Goal: Task Accomplishment & Management: Use online tool/utility

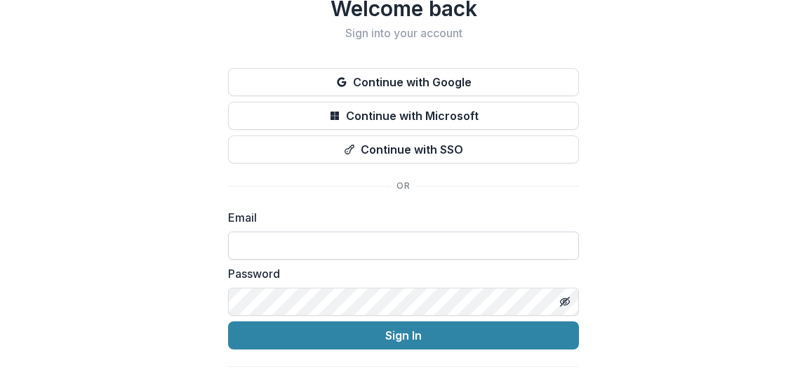
scroll to position [84, 0]
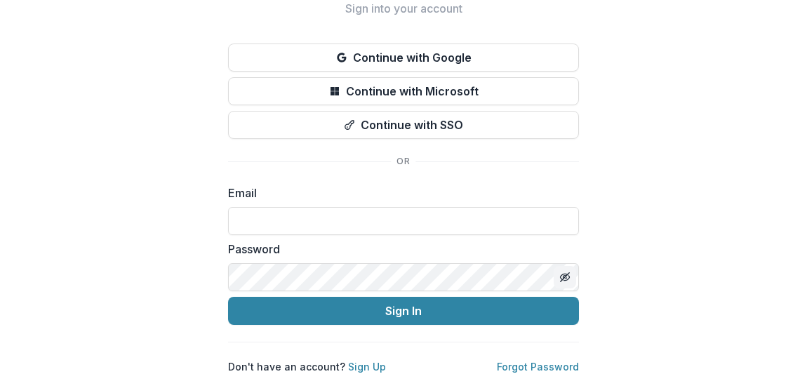
type input "**********"
click at [559, 271] on icon "Toggle password visibility" at bounding box center [564, 276] width 11 height 11
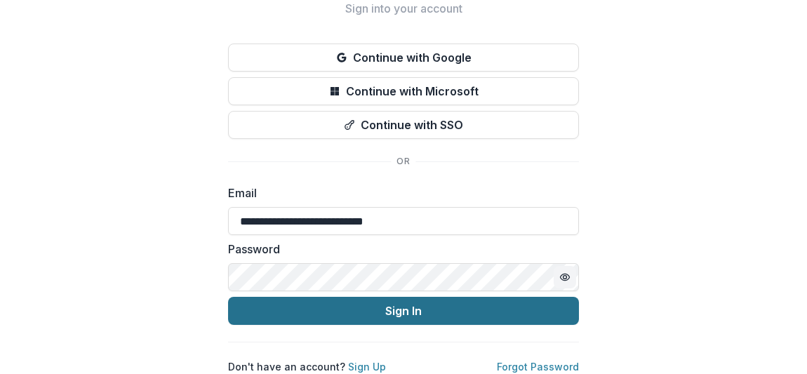
click at [426, 297] on button "Sign In" at bounding box center [403, 311] width 351 height 28
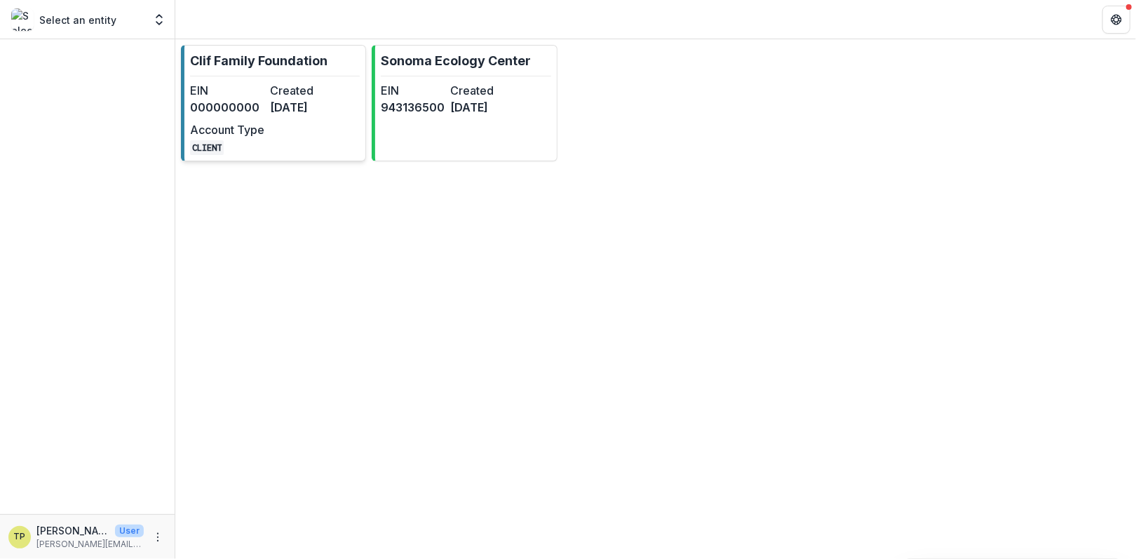
click at [322, 131] on div "EIN 000000000 Created [DATE] Account Type CLIENT" at bounding box center [267, 118] width 154 height 73
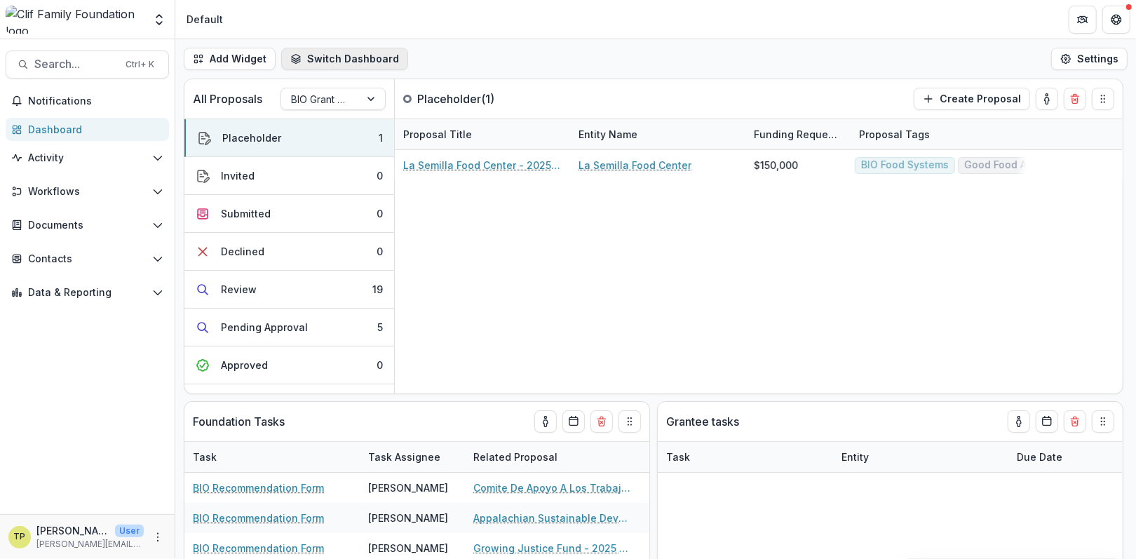
click at [365, 61] on button "Switch Dashboard" at bounding box center [344, 59] width 127 height 22
click at [368, 119] on button "New Dashboard" at bounding box center [358, 119] width 150 height 22
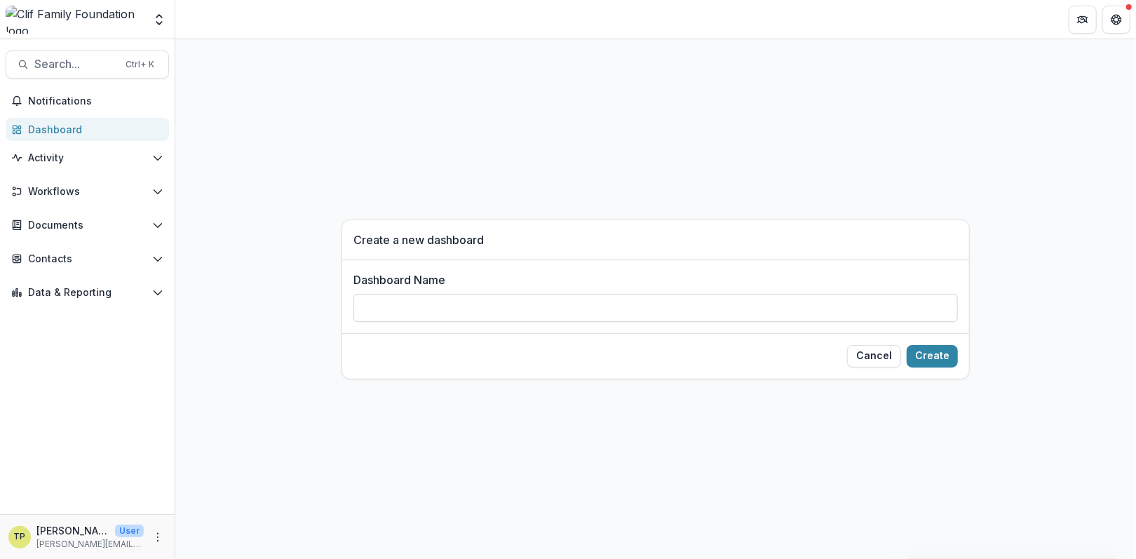
click at [409, 305] on input "Dashboard Name" at bounding box center [655, 308] width 605 height 28
type input "**********"
click at [806, 361] on button "Create" at bounding box center [932, 356] width 51 height 22
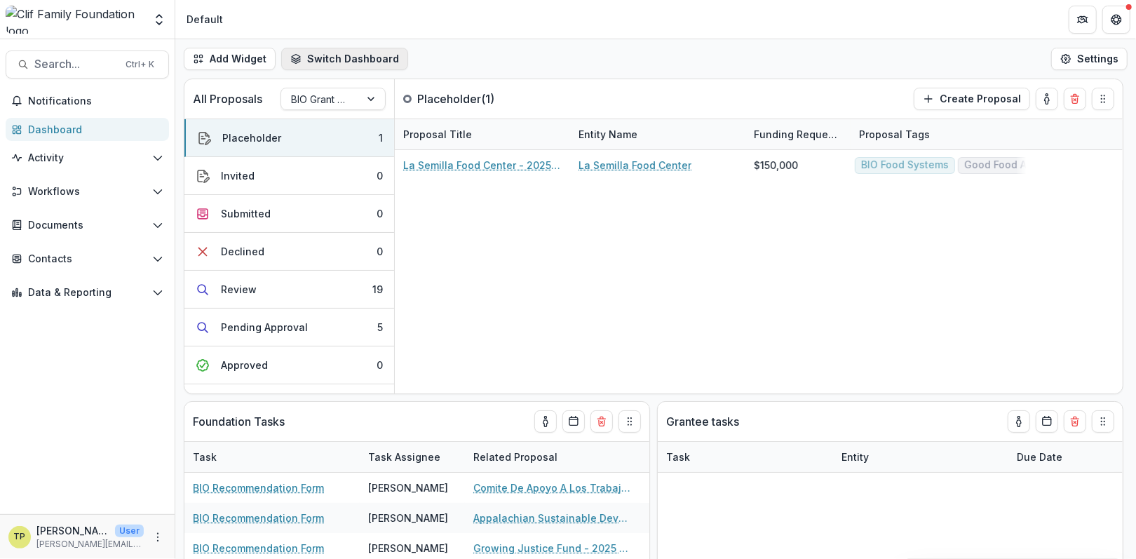
click at [356, 59] on button "Switch Dashboard" at bounding box center [344, 59] width 127 height 22
click at [339, 112] on span "Financials/ Budget" at bounding box center [369, 114] width 111 height 15
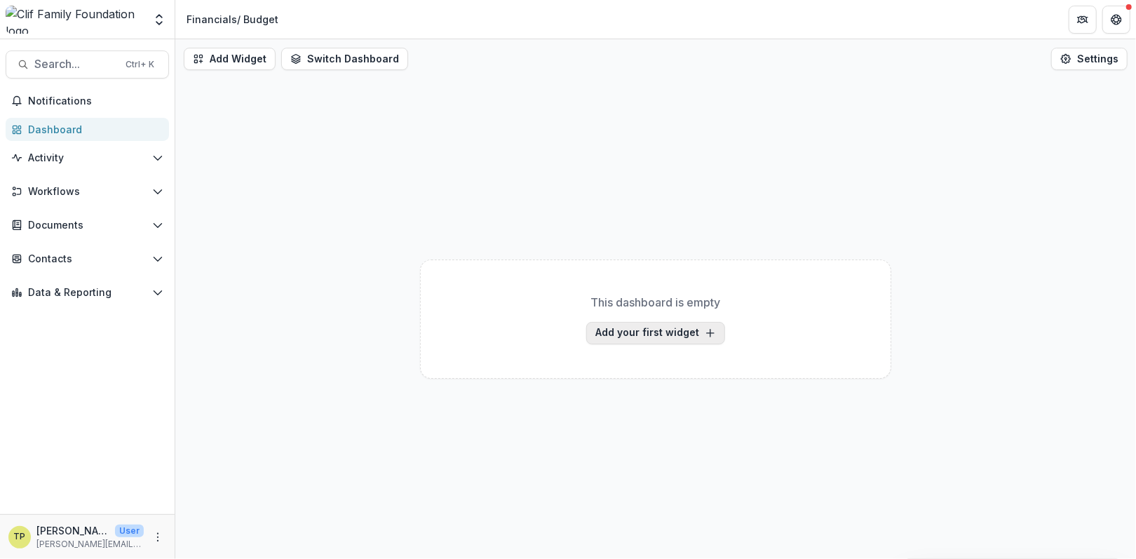
click at [636, 334] on button "Add your first widget" at bounding box center [655, 333] width 139 height 22
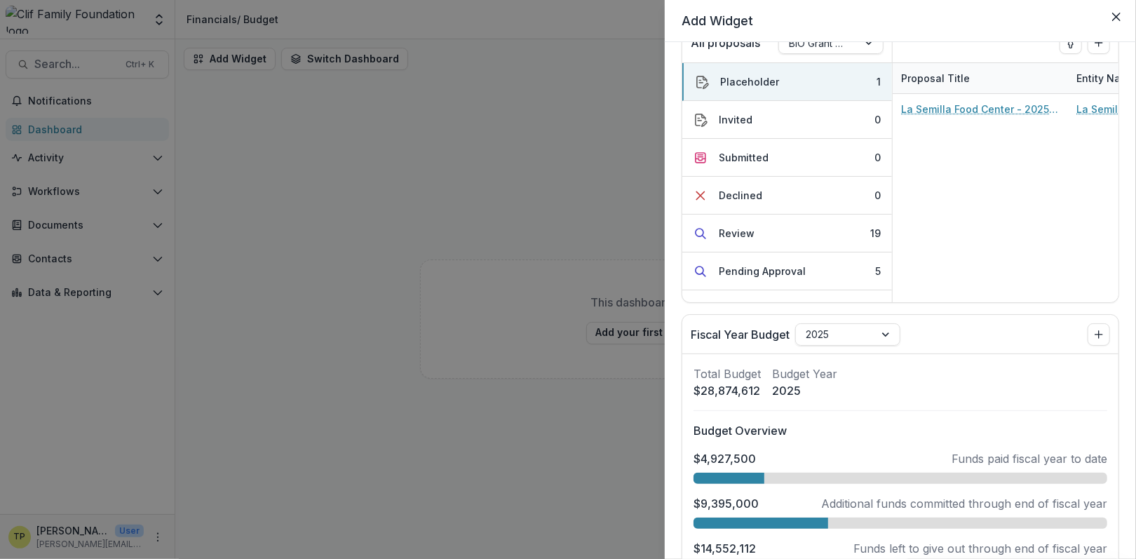
scroll to position [982, 0]
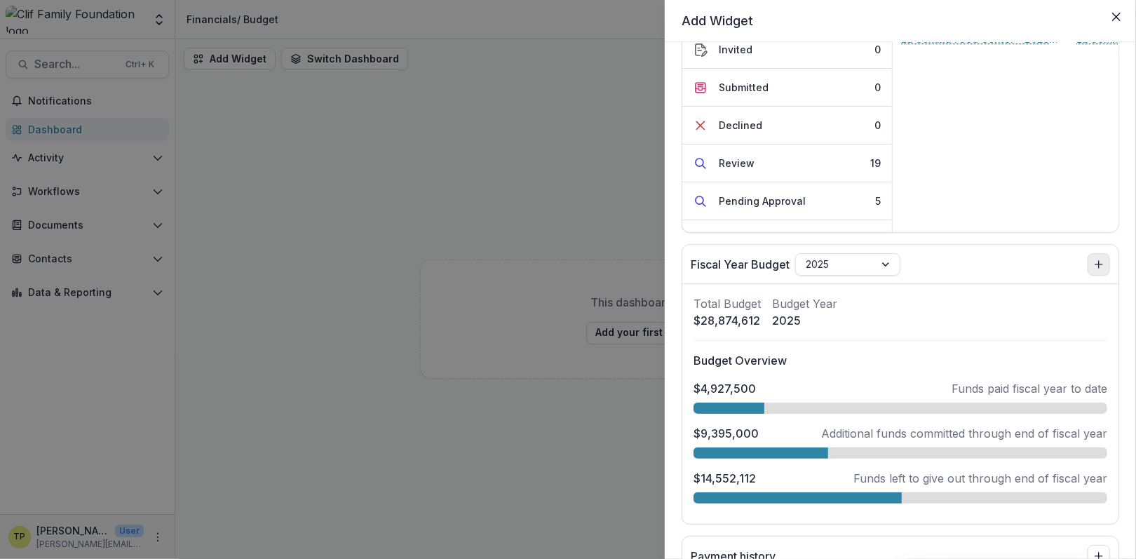
click at [806, 264] on icon "Add to dashboard" at bounding box center [1098, 264] width 11 height 11
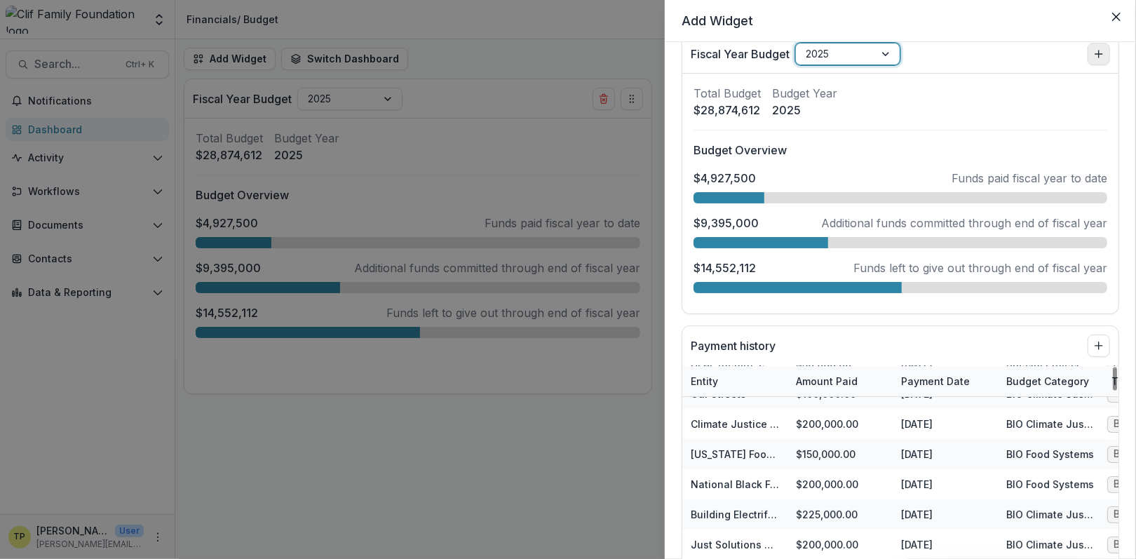
scroll to position [140, 0]
click at [806, 343] on icon "Add to dashboard" at bounding box center [1098, 345] width 11 height 11
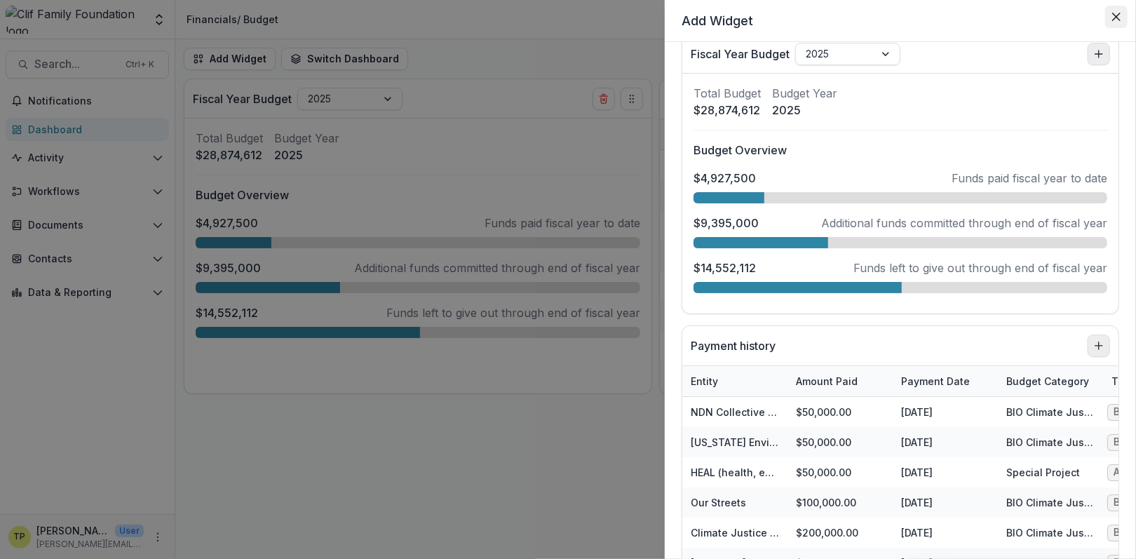
click at [806, 13] on icon "Close" at bounding box center [1116, 17] width 8 height 8
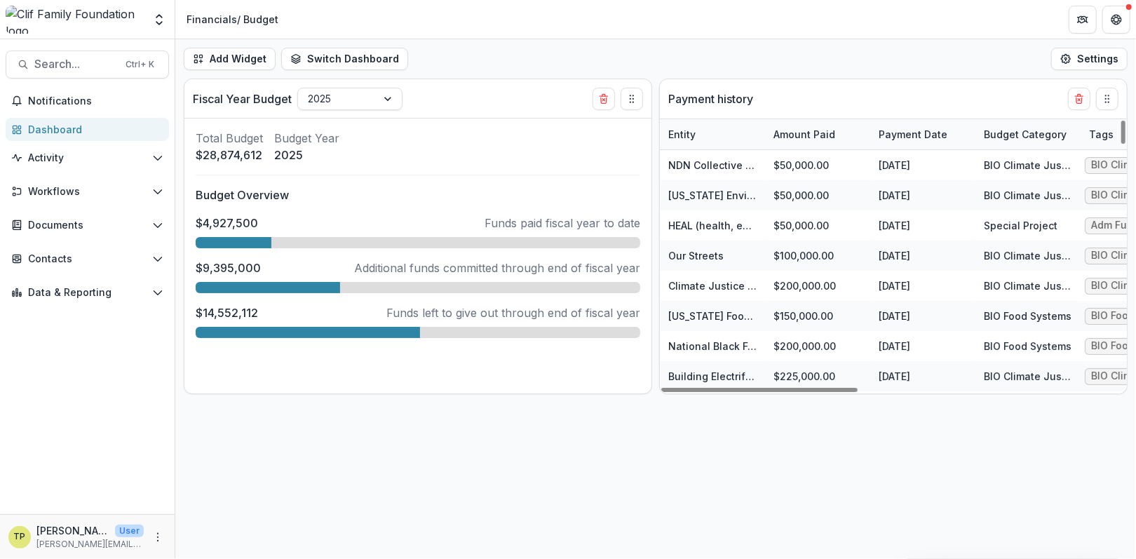
click at [617, 373] on div "Add Widget Switch Dashboard Default Financials/ Budget New Dashboard Settings F…" at bounding box center [655, 299] width 961 height 520
click at [254, 56] on button "Add Widget" at bounding box center [230, 59] width 92 height 22
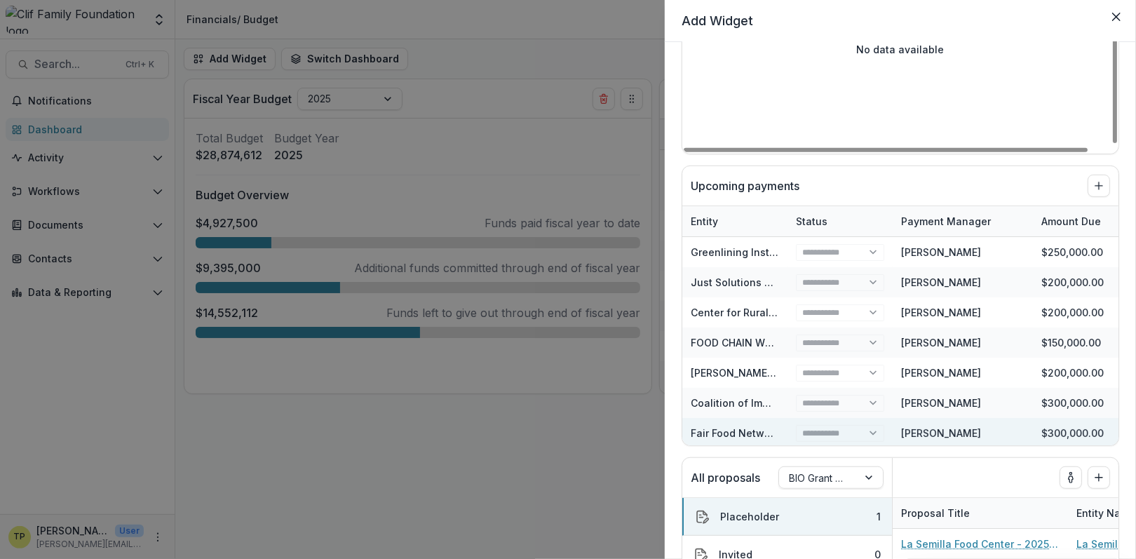
scroll to position [491, 0]
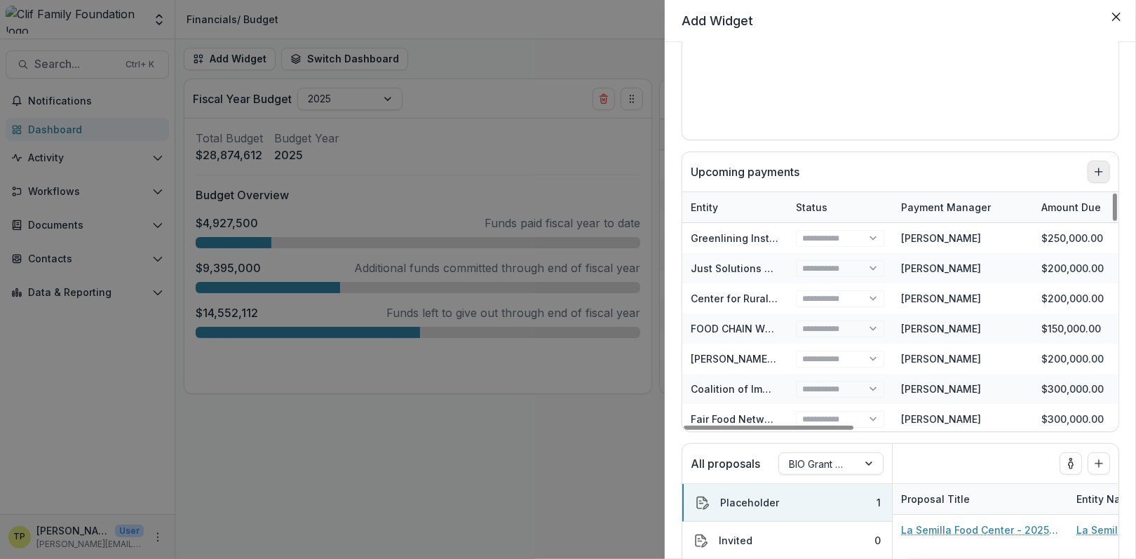
click at [806, 170] on icon "Add to dashboard" at bounding box center [1098, 171] width 11 height 11
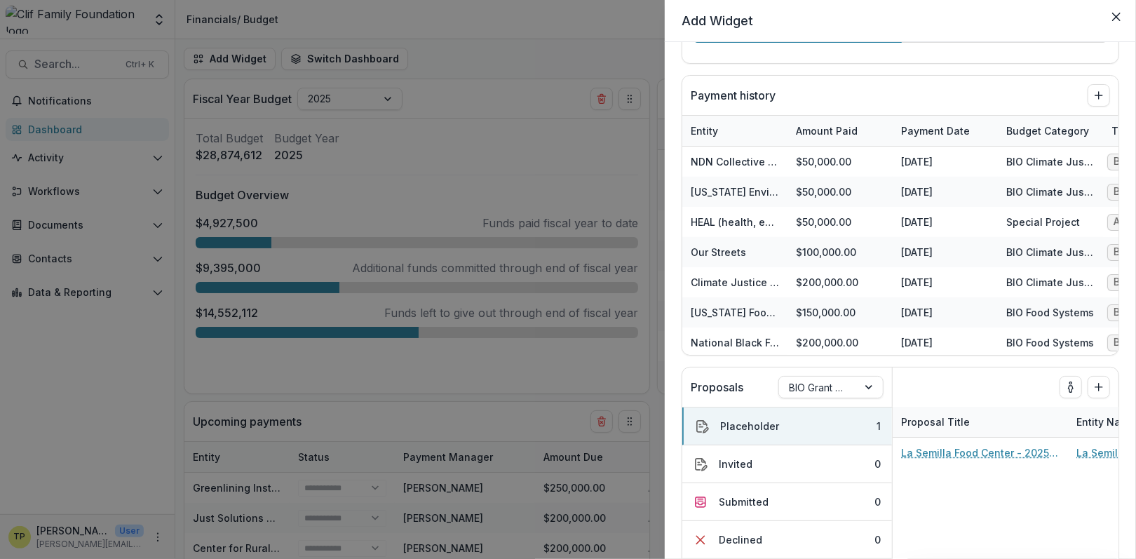
scroll to position [1547, 0]
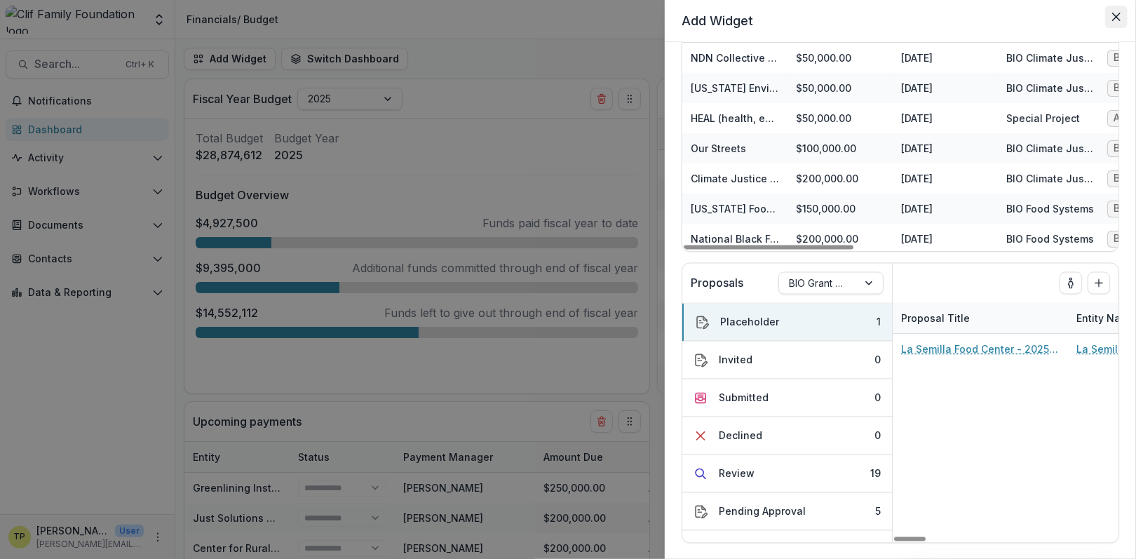
click at [806, 18] on icon "Close" at bounding box center [1116, 17] width 8 height 8
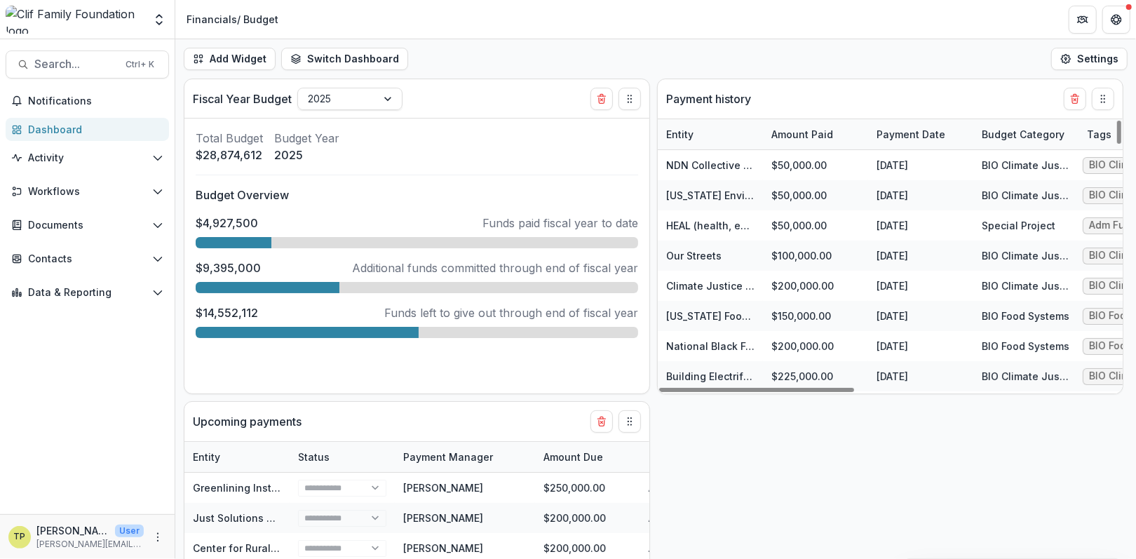
click at [760, 373] on div "Fiscal Year Budget 2025 Total Budget $28,874,612 Budget Year [DATE] Budget Over…" at bounding box center [655, 319] width 961 height 480
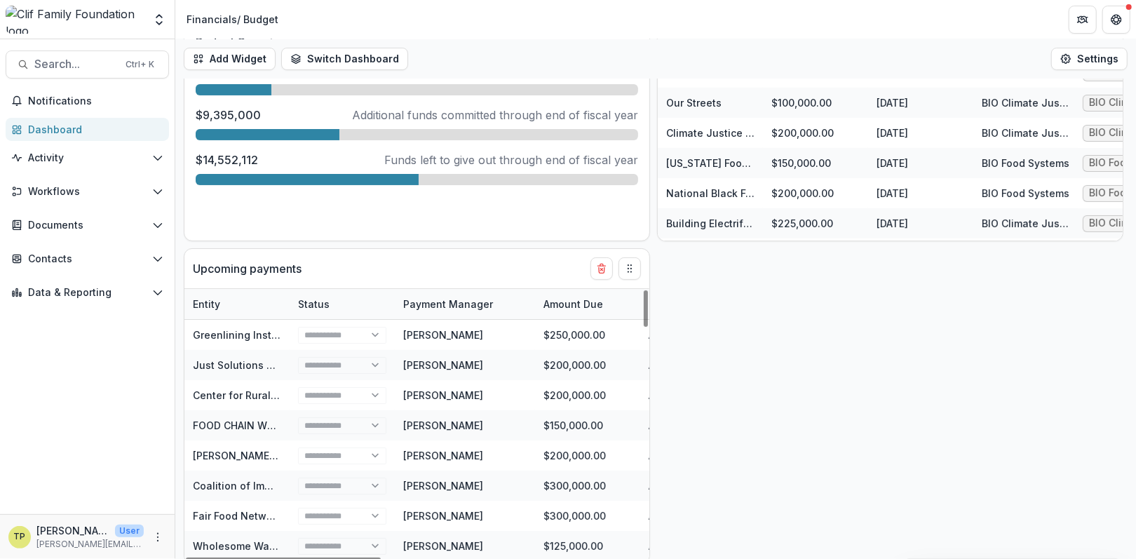
scroll to position [157, 0]
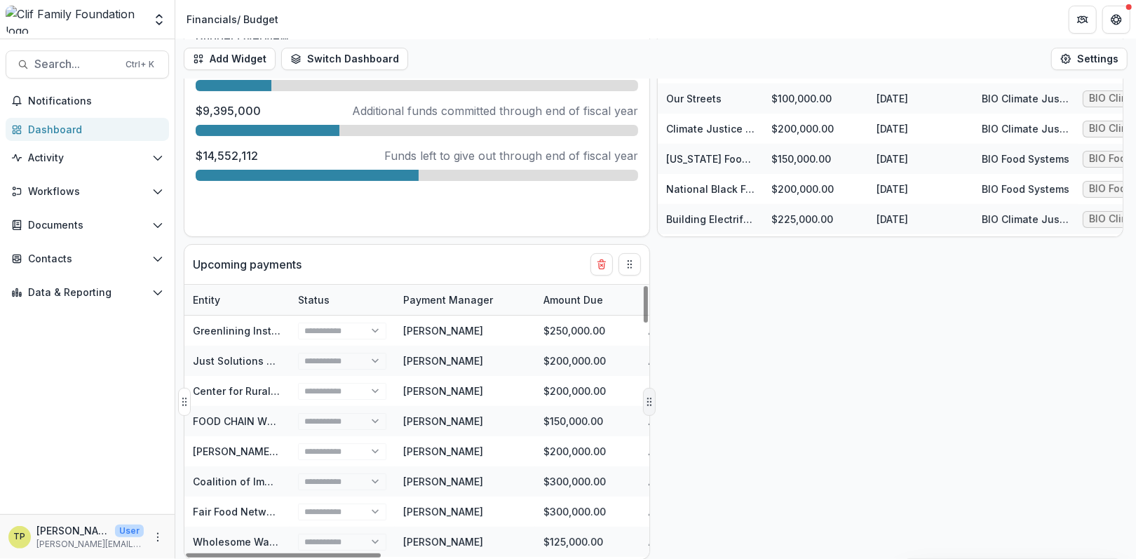
click at [645, 373] on button "Drag" at bounding box center [649, 402] width 13 height 28
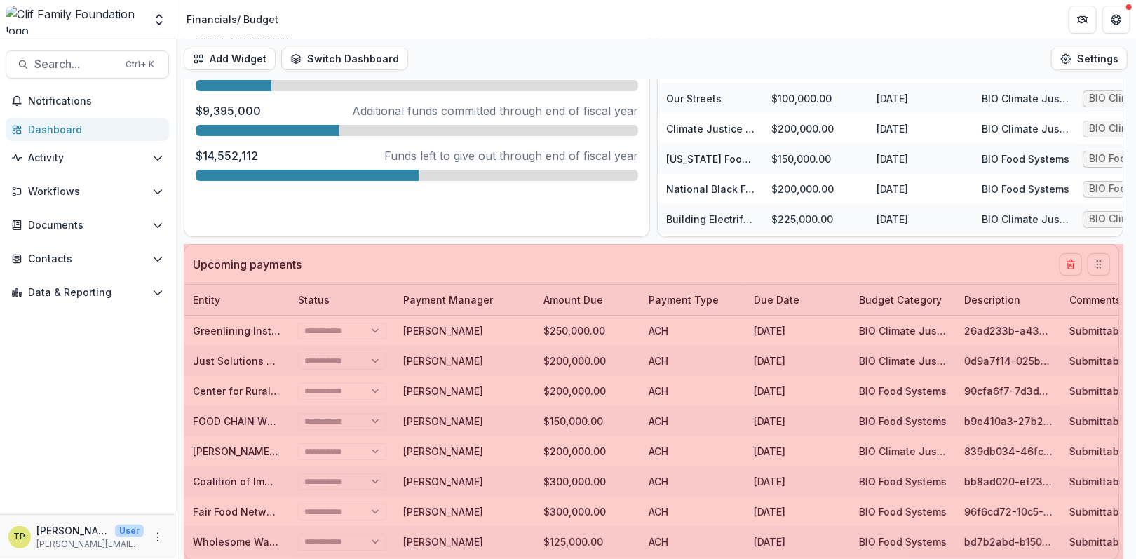
drag, startPoint x: 645, startPoint y: 408, endPoint x: 1114, endPoint y: 364, distance: 471.3
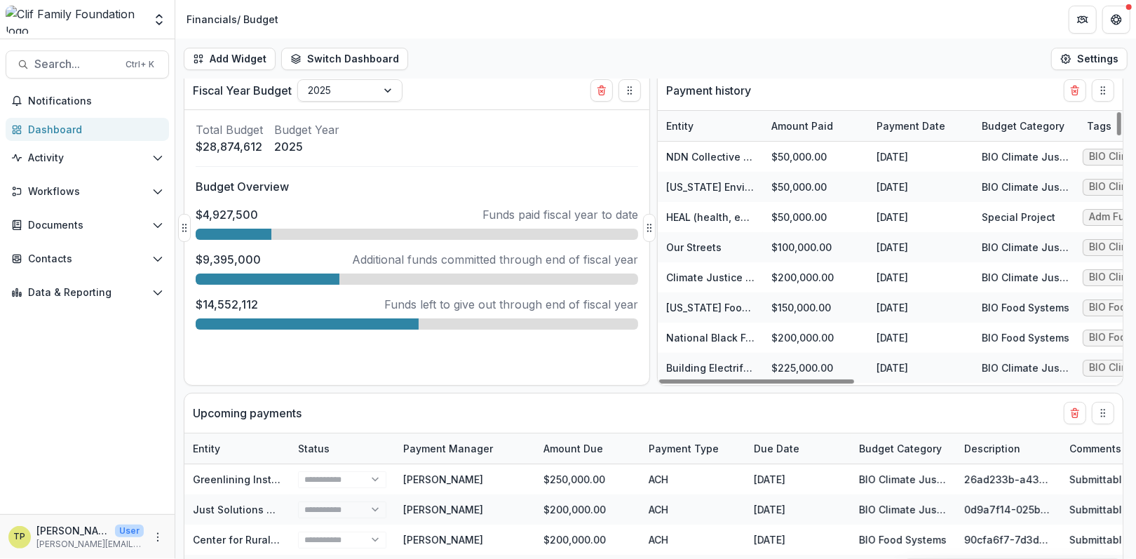
scroll to position [0, 0]
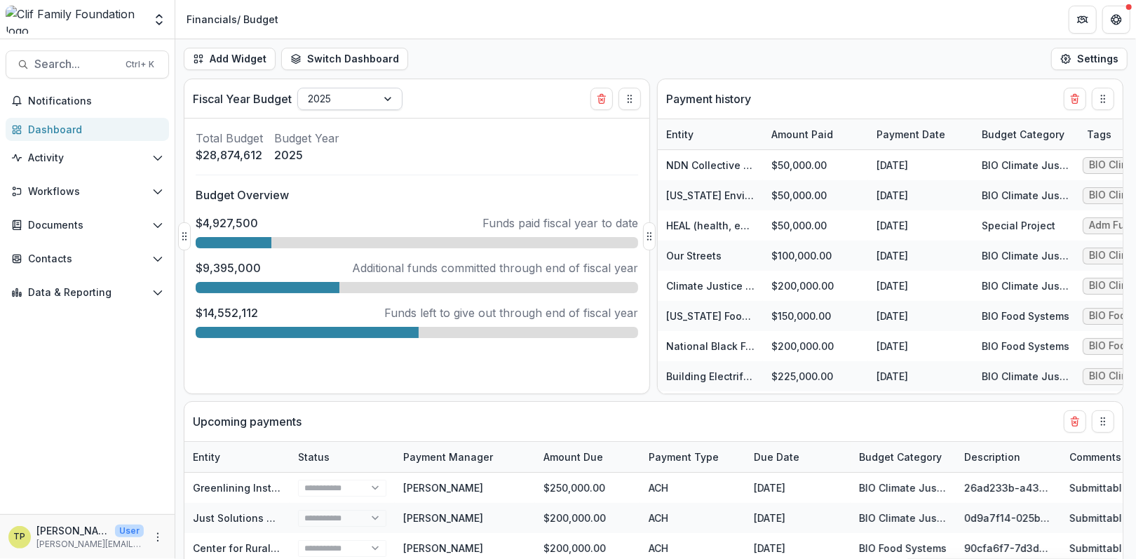
click at [390, 100] on div at bounding box center [389, 98] width 25 height 21
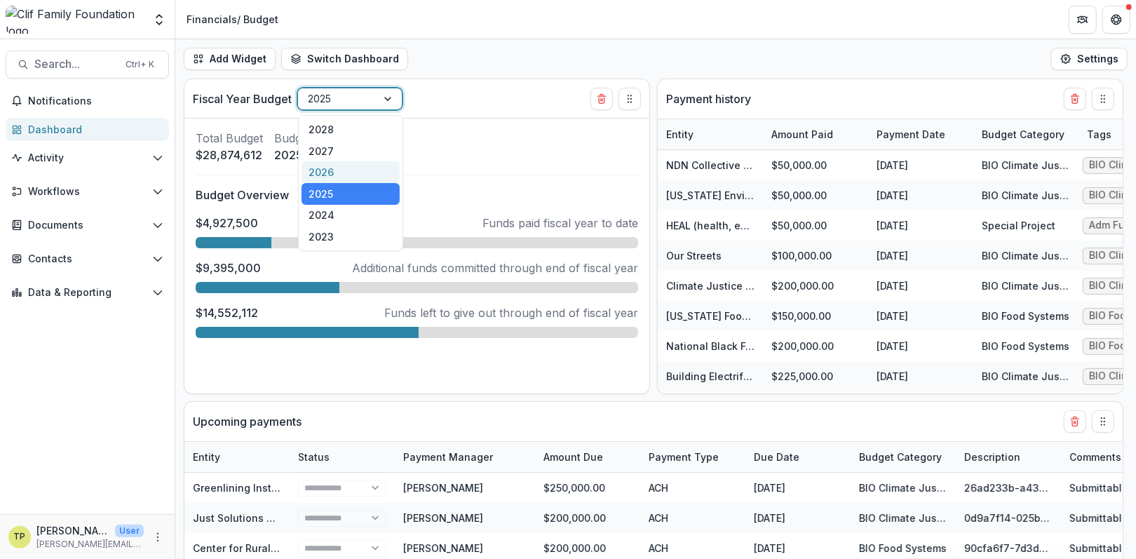
click at [342, 168] on div "2026" at bounding box center [351, 172] width 98 height 22
